Goal: Find specific page/section: Find specific page/section

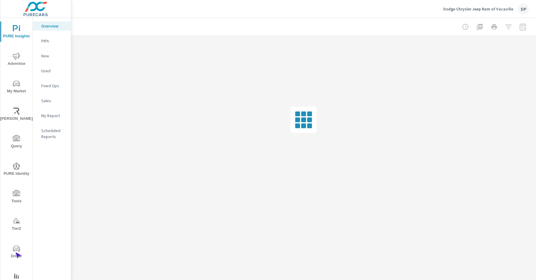
click at [15, 252] on span "Driver" at bounding box center [16, 252] width 29 height 15
